Goal: Information Seeking & Learning: Learn about a topic

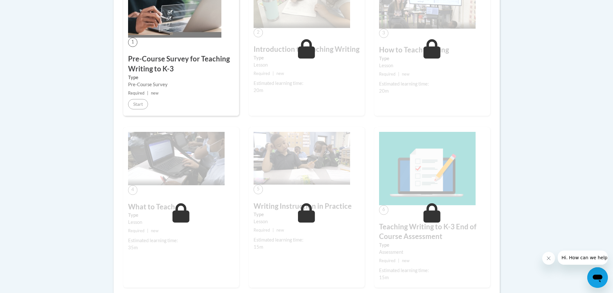
scroll to position [96, 0]
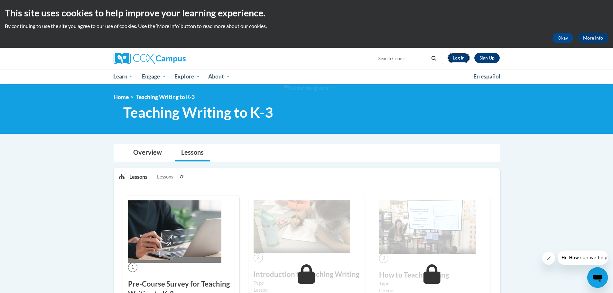
click at [460, 56] on link "Log In" at bounding box center [458, 58] width 22 height 10
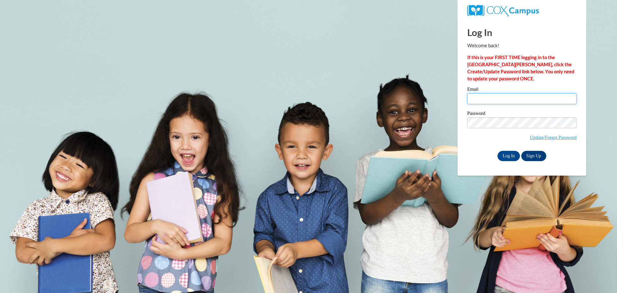
click at [479, 101] on input "Email" at bounding box center [522, 98] width 109 height 11
type input "racheldouglas42720@gmail.com"
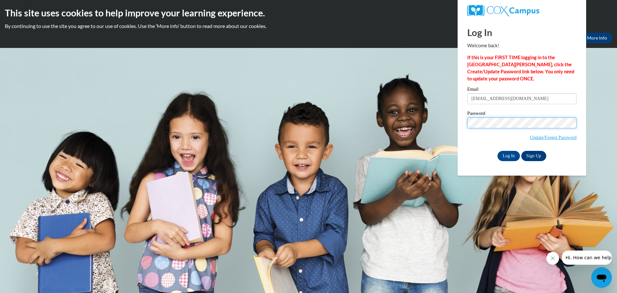
click at [498, 151] on input "Log In" at bounding box center [509, 156] width 23 height 10
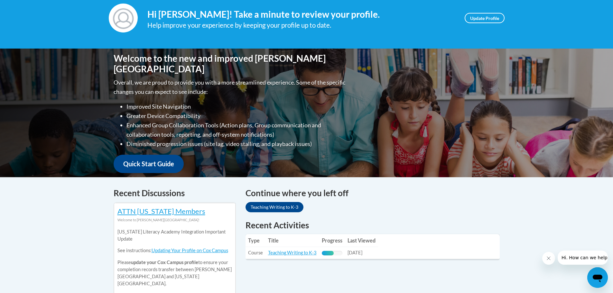
scroll to position [225, 0]
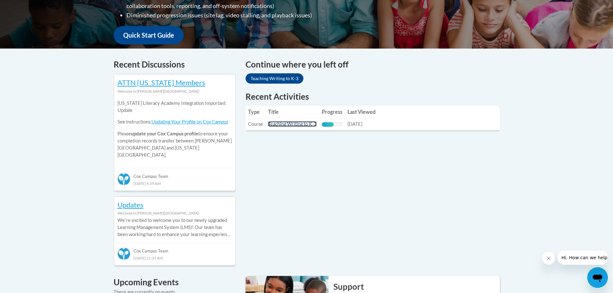
click at [303, 124] on link "Teaching Writing to K-3" at bounding box center [292, 123] width 49 height 5
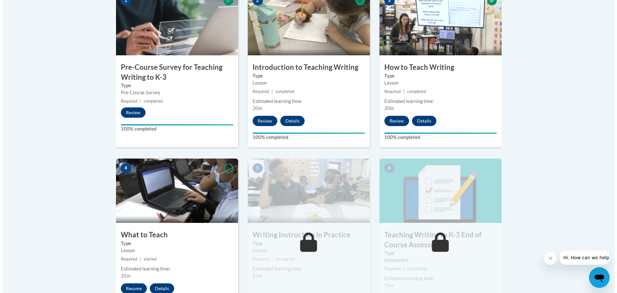
scroll to position [322, 0]
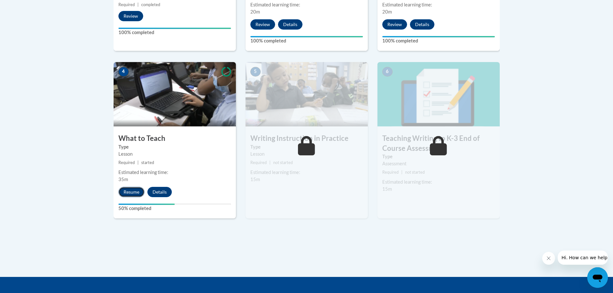
click at [129, 189] on button "Resume" at bounding box center [131, 192] width 26 height 10
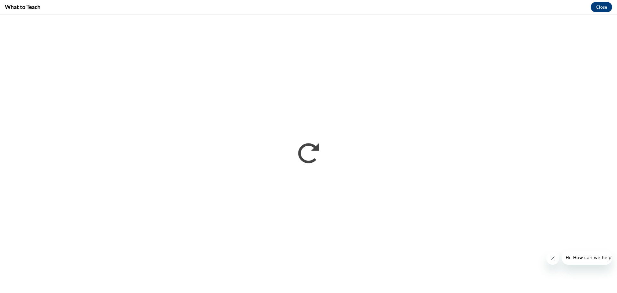
scroll to position [0, 0]
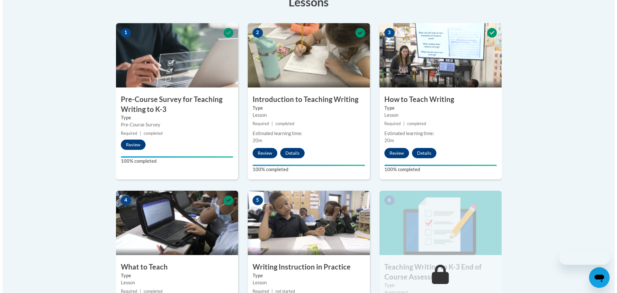
scroll to position [257, 0]
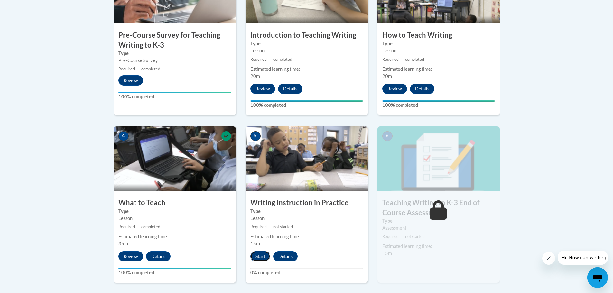
click at [264, 254] on button "Start" at bounding box center [260, 256] width 20 height 10
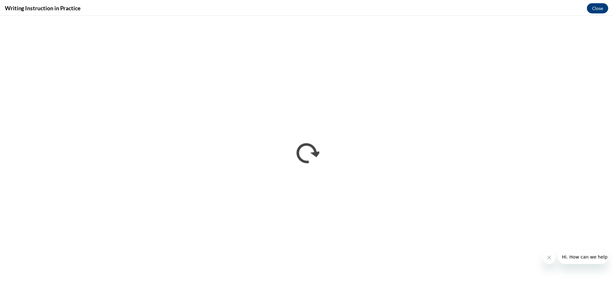
scroll to position [0, 0]
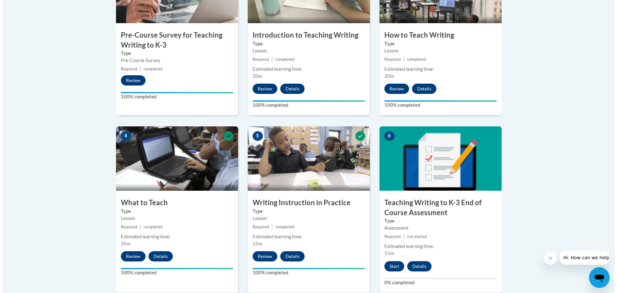
scroll to position [322, 0]
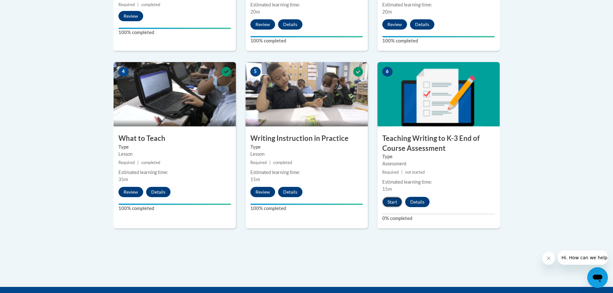
click at [392, 204] on button "Start" at bounding box center [392, 202] width 20 height 10
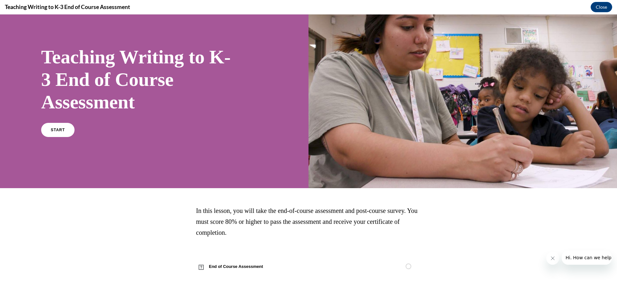
scroll to position [0, 0]
